Goal: Browse casually: Explore the website without a specific task or goal

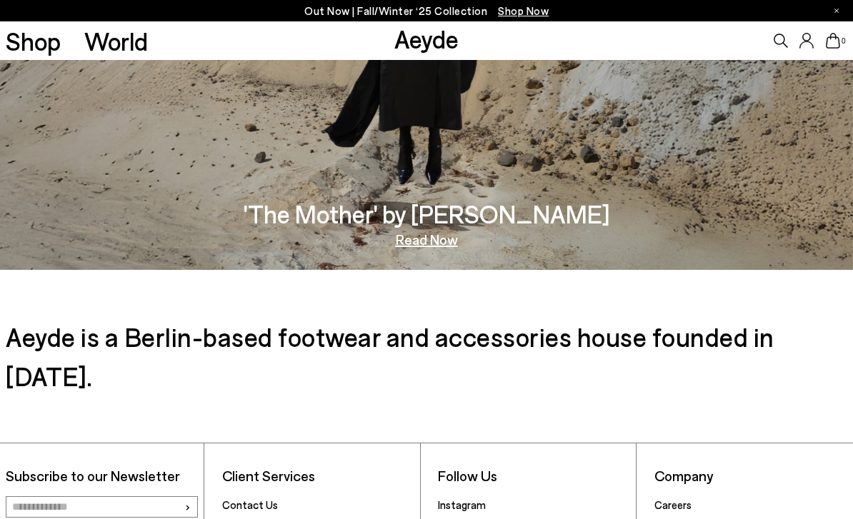
scroll to position [2092, 0]
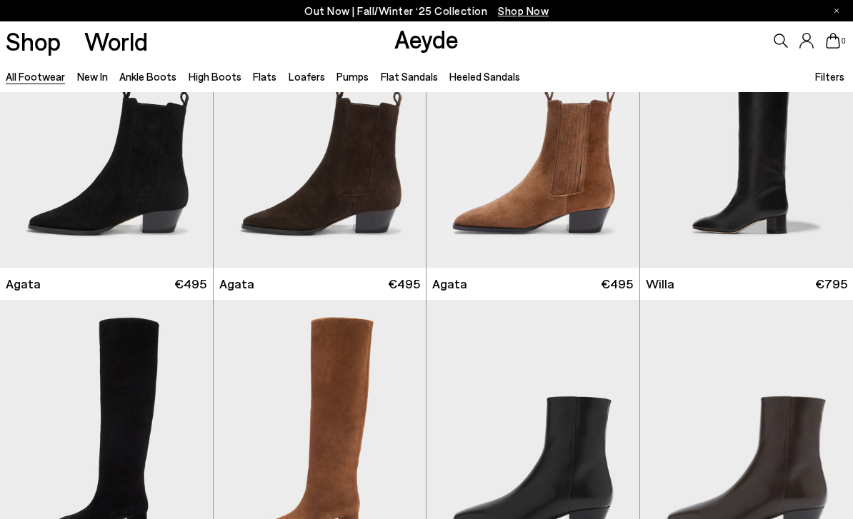
scroll to position [390, 0]
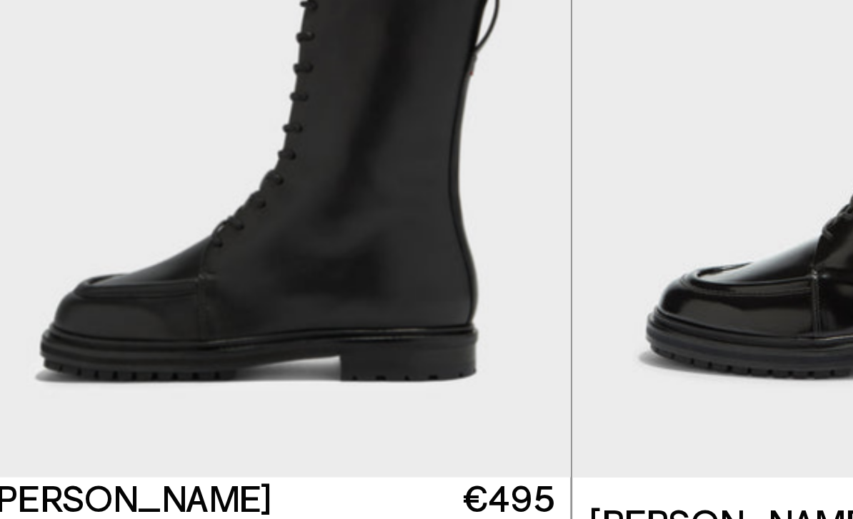
scroll to position [8220, 0]
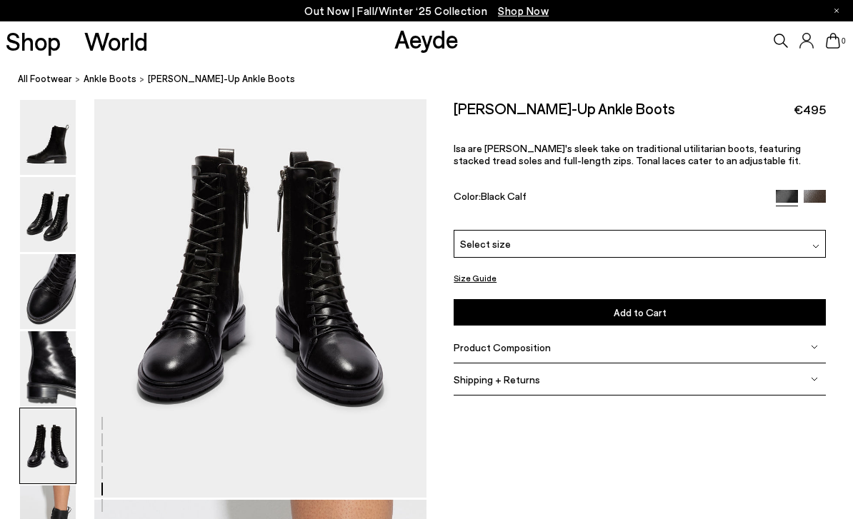
scroll to position [1827, 0]
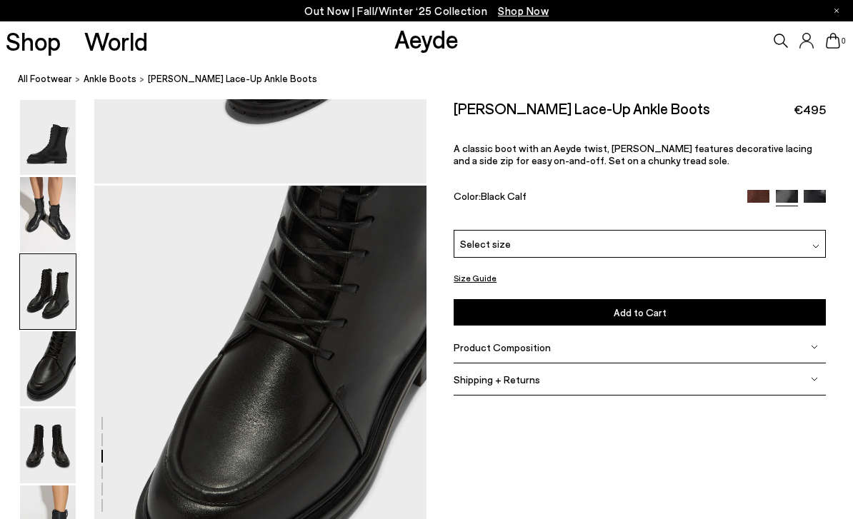
scroll to position [1336, 0]
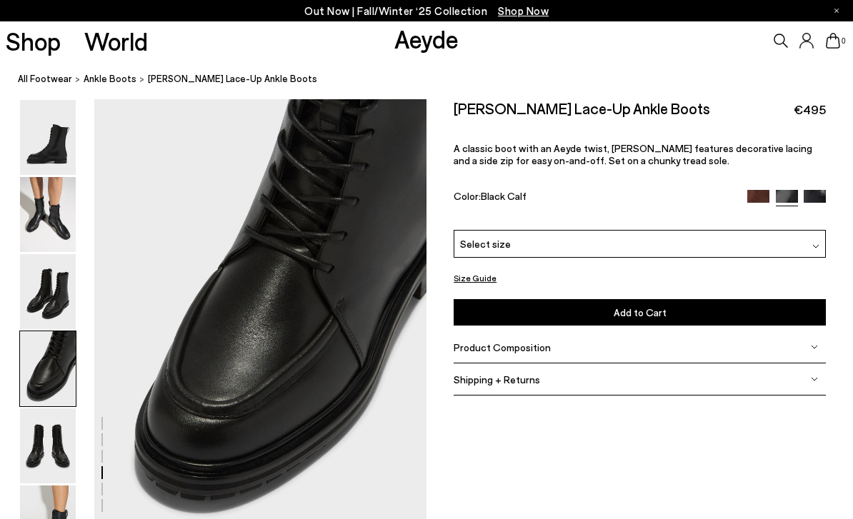
click at [763, 153] on span "A classic boot with an Aeyde twist, Tate features decorative lacing and a side …" at bounding box center [633, 154] width 359 height 24
